Goal: Find contact information: Find contact information

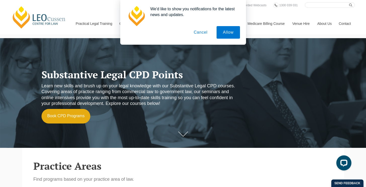
click at [204, 35] on button "Cancel" at bounding box center [200, 32] width 26 height 13
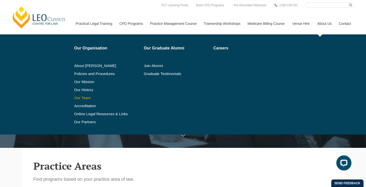
click at [74, 98] on link "Our Team" at bounding box center [107, 98] width 66 height 4
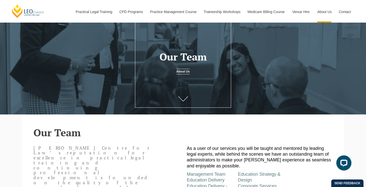
scroll to position [70, 0]
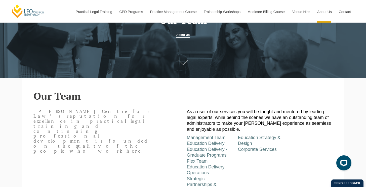
click at [161, 141] on div "Leo Cussen Centre for Law’s reputation for excellence in practical legal traini…" at bounding box center [183, 150] width 307 height 87
click at [143, 148] on div "Leo Cussen Centre for Law’s reputation for excellence in practical legal traini…" at bounding box center [183, 150] width 307 height 87
click at [144, 136] on div "[PERSON_NAME] Centre for Law’s reputation for excellence in practical legal tra…" at bounding box center [94, 135] width 128 height 56
click at [131, 125] on p "[PERSON_NAME] Centre for Law’s reputation for excellence in practical legal tra…" at bounding box center [93, 131] width 120 height 45
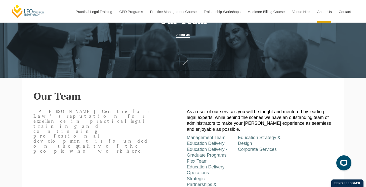
click at [131, 125] on p "[PERSON_NAME] Centre for Law’s reputation for excellence in practical legal tra…" at bounding box center [93, 131] width 120 height 45
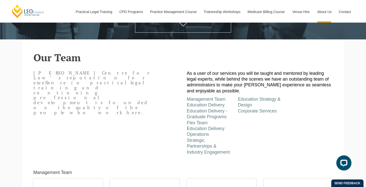
scroll to position [110, 0]
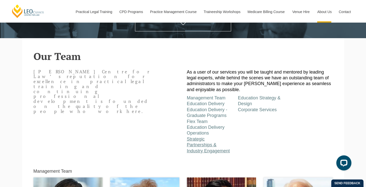
click at [208, 141] on link "Strategic Partnerships & Industry Engagement" at bounding box center [208, 145] width 43 height 17
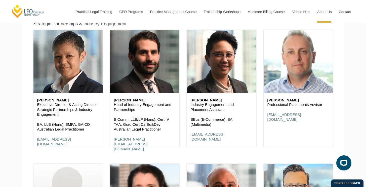
scroll to position [1965, 0]
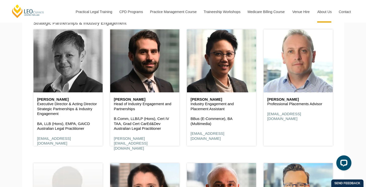
click at [56, 67] on header at bounding box center [67, 60] width 69 height 63
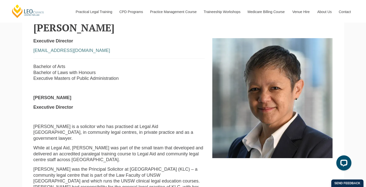
scroll to position [139, 0]
click at [174, 88] on p at bounding box center [118, 88] width 171 height 6
click at [169, 91] on p at bounding box center [118, 88] width 171 height 6
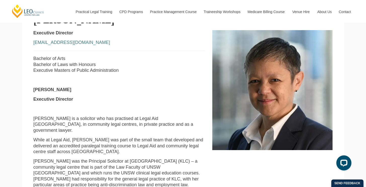
click at [169, 92] on p "[PERSON_NAME]" at bounding box center [118, 90] width 171 height 6
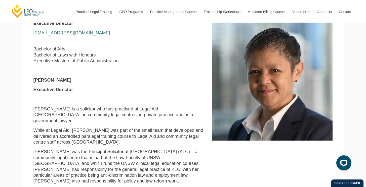
click at [169, 92] on p "Executive Director" at bounding box center [118, 90] width 171 height 6
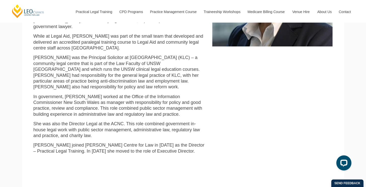
click at [234, 118] on div "Executive Director ssouthgate@leocussen.edu.au Bachelor of Arts Bachelor of Law…" at bounding box center [183, 46] width 307 height 241
click at [232, 131] on div "Executive Director ssouthgate@leocussen.edu.au Bachelor of Arts Bachelor of Law…" at bounding box center [183, 46] width 307 height 241
click at [220, 115] on div "Executive Director ssouthgate@leocussen.edu.au Bachelor of Arts Bachelor of Law…" at bounding box center [183, 46] width 307 height 241
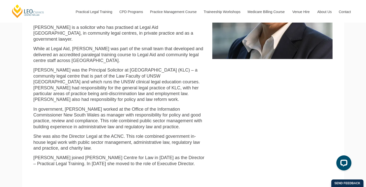
scroll to position [233, 0]
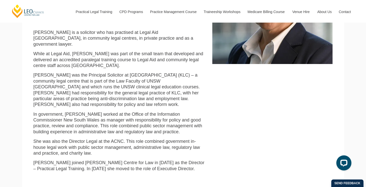
click at [220, 115] on div "Executive Director ssouthgate@leocussen.edu.au Bachelor of Arts Bachelor of Law…" at bounding box center [183, 64] width 307 height 241
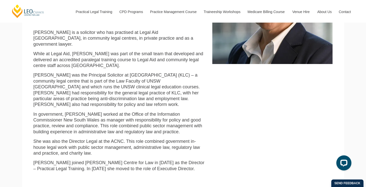
scroll to position [66, 0]
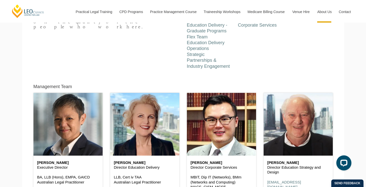
scroll to position [216, 0]
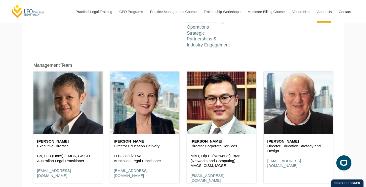
click at [73, 143] on h6 "[PERSON_NAME]" at bounding box center [68, 141] width 62 height 4
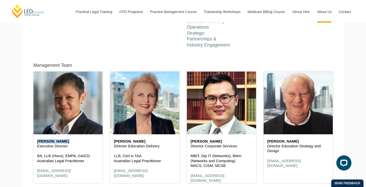
click at [73, 143] on h6 "Shirley Southgate" at bounding box center [68, 141] width 62 height 4
